Goal: Task Accomplishment & Management: Use online tool/utility

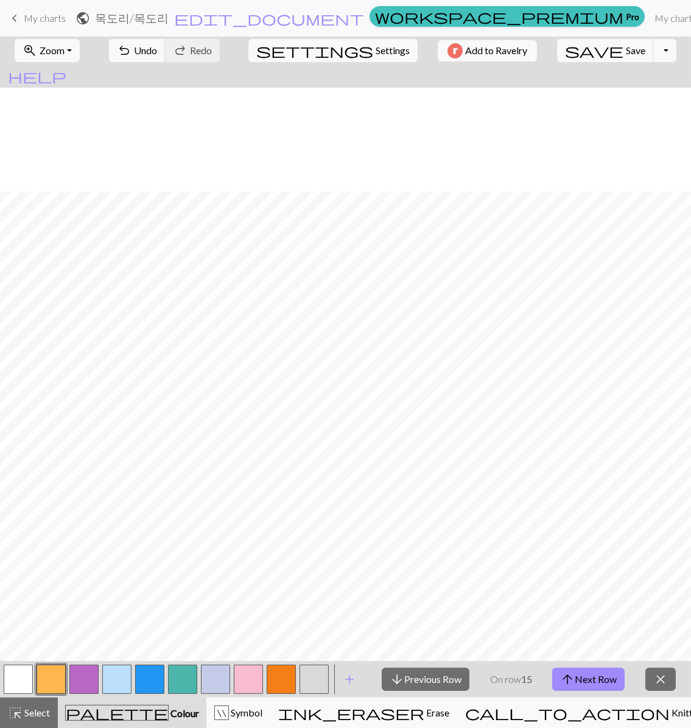
scroll to position [103, 0]
click at [580, 675] on button "arrow_upward Next Row" at bounding box center [588, 679] width 72 height 23
click at [399, 674] on span "arrow_downward" at bounding box center [397, 679] width 15 height 17
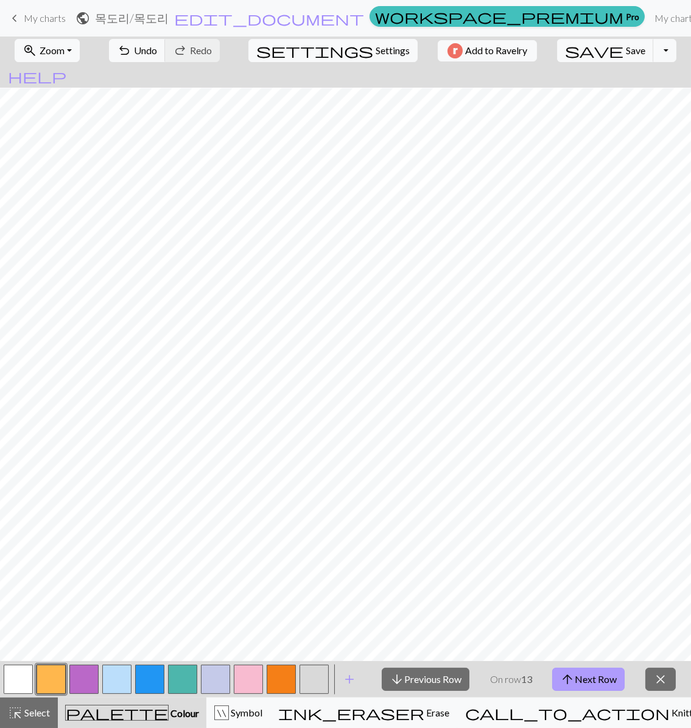
click at [585, 669] on button "arrow_upward Next Row" at bounding box center [588, 679] width 72 height 23
click at [564, 683] on span "arrow_upward" at bounding box center [567, 679] width 15 height 17
click at [594, 682] on button "arrow_upward Next Row" at bounding box center [588, 679] width 72 height 23
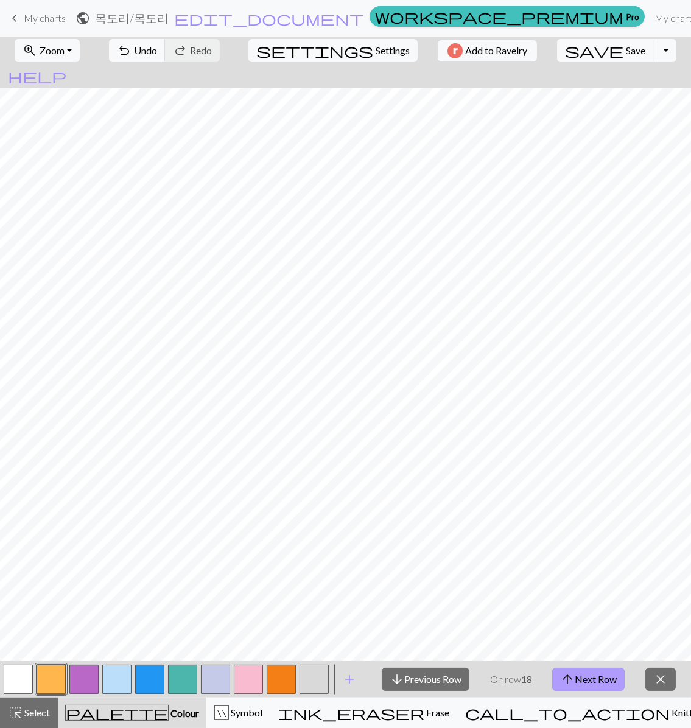
click at [594, 682] on button "arrow_upward Next Row" at bounding box center [588, 679] width 72 height 23
click at [589, 692] on div "arrow_downward Previous Row On row 19 arrow_upward Next Row close" at bounding box center [528, 679] width 324 height 37
click at [602, 666] on div "arrow_downward Previous Row On row 19 arrow_upward Next Row close" at bounding box center [528, 679] width 324 height 37
click at [597, 684] on button "arrow_upward Next Row" at bounding box center [588, 679] width 72 height 23
click at [606, 677] on button "arrow_upward Next Row" at bounding box center [588, 679] width 72 height 23
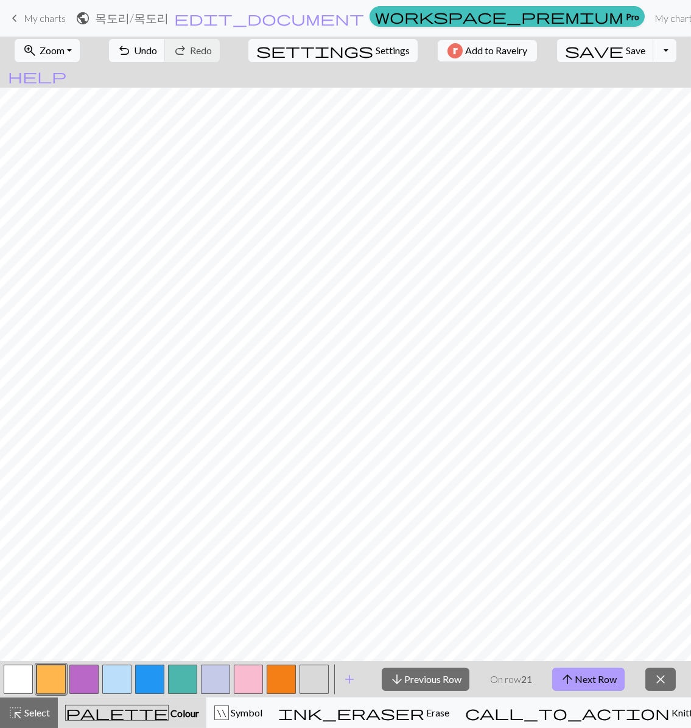
click at [603, 677] on button "arrow_upward Next Row" at bounding box center [588, 679] width 72 height 23
click at [599, 683] on button "arrow_upward Next Row" at bounding box center [588, 679] width 72 height 23
click at [595, 676] on button "arrow_upward Next Row" at bounding box center [588, 679] width 72 height 23
click at [593, 678] on button "arrow_upward Next Row" at bounding box center [588, 679] width 72 height 23
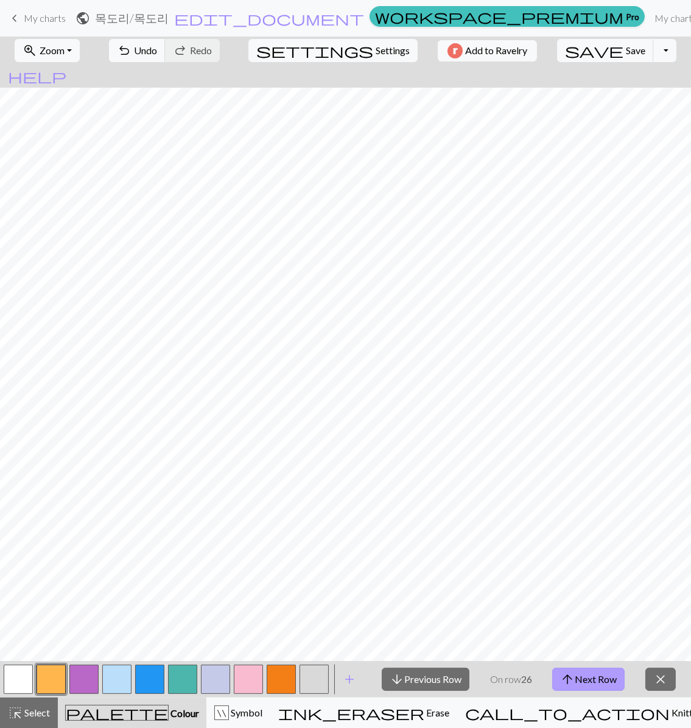
click at [608, 669] on button "arrow_upward Next Row" at bounding box center [588, 679] width 72 height 23
click at [599, 685] on button "arrow_upward Next Row" at bounding box center [588, 679] width 72 height 23
click at [604, 689] on button "arrow_upward Next Row" at bounding box center [588, 679] width 72 height 23
click at [604, 672] on button "arrow_upward Next Row" at bounding box center [588, 679] width 72 height 23
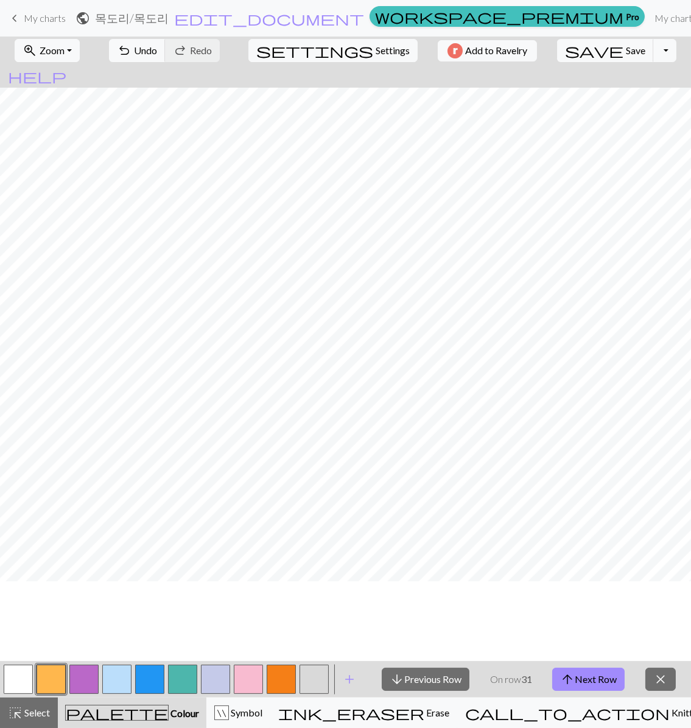
scroll to position [0, 0]
click at [576, 677] on button "arrow_upward Next Row" at bounding box center [588, 679] width 72 height 23
click at [617, 676] on button "arrow_upward Next Row" at bounding box center [588, 679] width 72 height 23
click at [604, 674] on button "arrow_upward Next Row" at bounding box center [588, 679] width 72 height 23
click at [585, 670] on button "arrow_upward Next Row" at bounding box center [588, 679] width 72 height 23
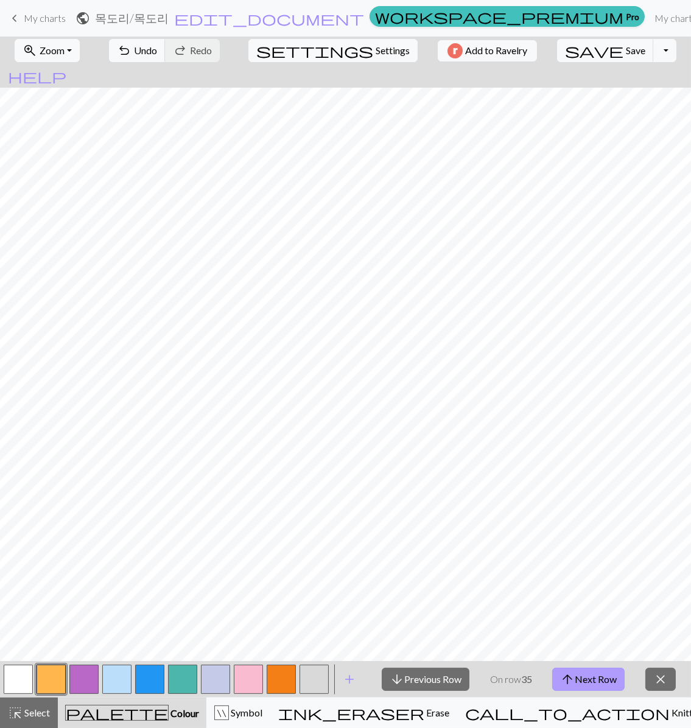
click at [587, 670] on button "arrow_upward Next Row" at bounding box center [588, 679] width 72 height 23
click at [600, 676] on button "arrow_upward Next Row" at bounding box center [588, 679] width 72 height 23
click at [573, 677] on span "arrow_upward" at bounding box center [567, 679] width 15 height 17
click at [581, 674] on button "arrow_upward Next Row" at bounding box center [588, 679] width 72 height 23
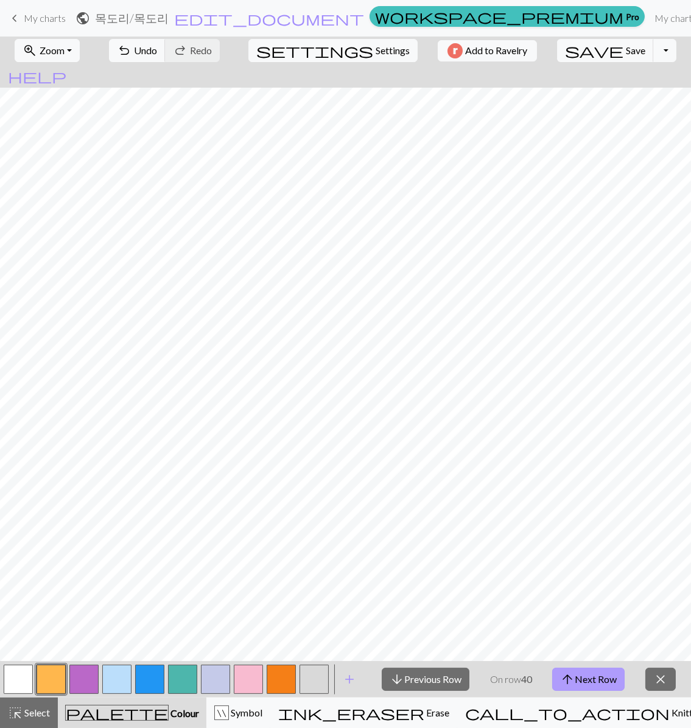
click at [584, 674] on button "arrow_upward Next Row" at bounding box center [588, 679] width 72 height 23
click at [603, 679] on button "arrow_upward Next Row" at bounding box center [588, 679] width 72 height 23
click at [594, 666] on div "arrow_downward Previous Row On row 42 arrow_upward Next Row close" at bounding box center [528, 679] width 324 height 37
click at [585, 678] on button "arrow_upward Next Row" at bounding box center [588, 679] width 72 height 23
